Goal: Find specific page/section: Find specific page/section

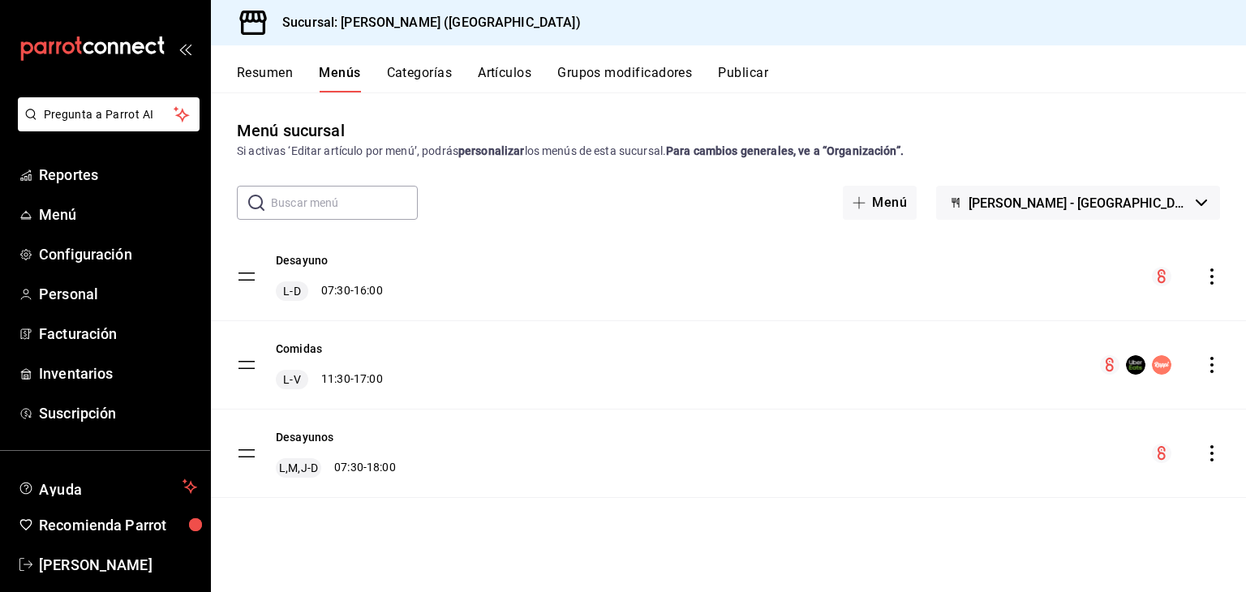
click at [866, 63] on div "Resumen Menús Categorías Artículos Grupos modificadores Publicar" at bounding box center [728, 68] width 1035 height 47
click at [84, 176] on span "Reportes" at bounding box center [118, 175] width 158 height 22
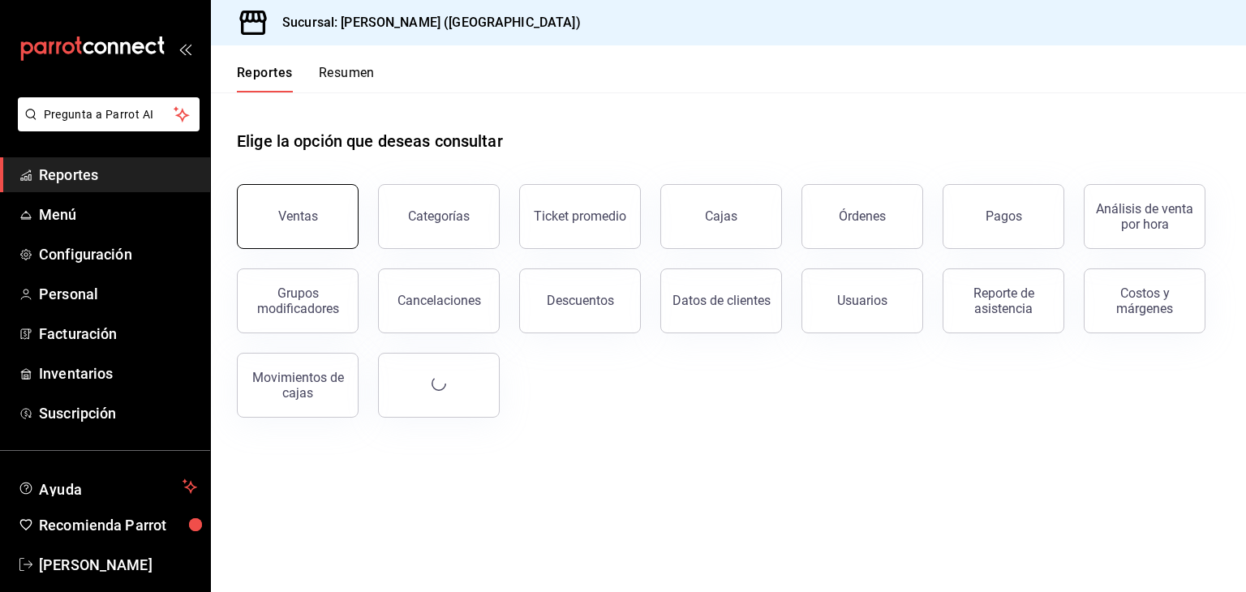
click at [345, 225] on button "Ventas" at bounding box center [298, 216] width 122 height 65
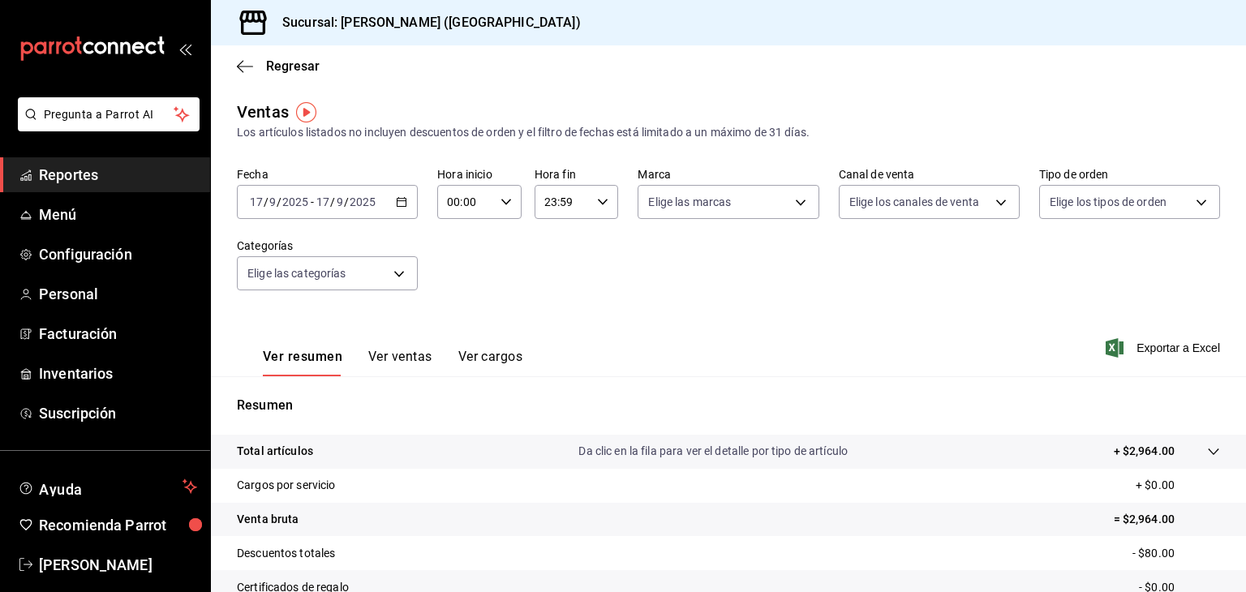
click at [251, 75] on div "Regresar" at bounding box center [728, 65] width 1035 height 41
click at [251, 67] on icon "button" at bounding box center [245, 66] width 16 height 15
